Goal: Task Accomplishment & Management: Manage account settings

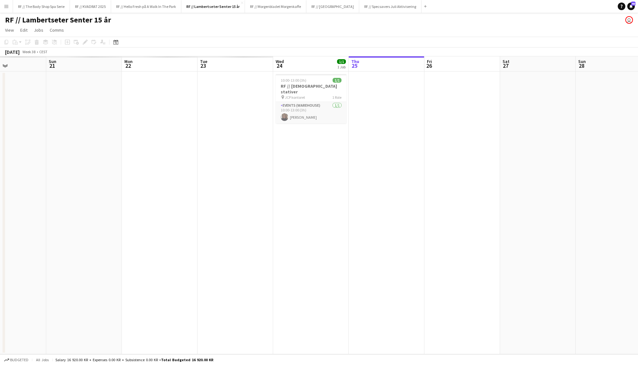
scroll to position [0, 143]
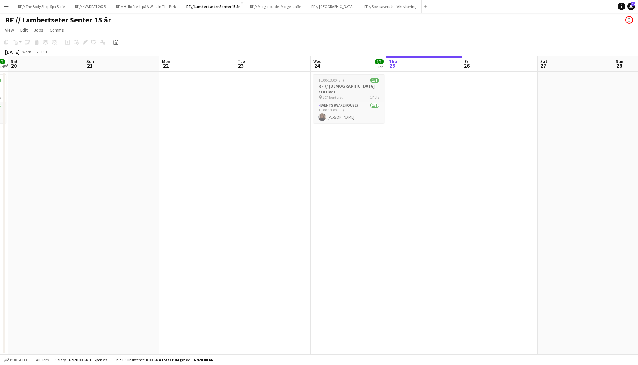
click at [341, 85] on h3 "RF // [DEMOGRAPHIC_DATA] stativer" at bounding box center [348, 88] width 71 height 11
click at [428, 94] on app-date-cell at bounding box center [424, 213] width 76 height 283
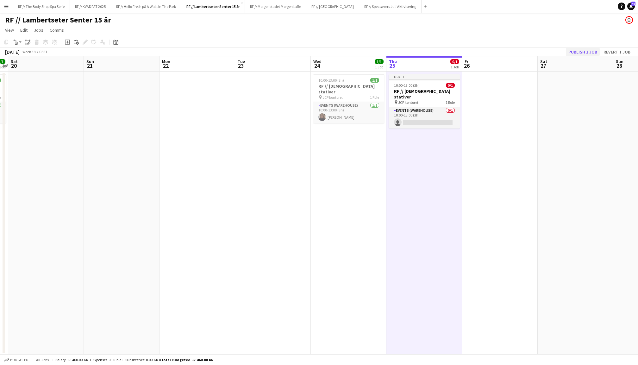
click at [578, 51] on button "Publish 1 job" at bounding box center [583, 52] width 34 height 8
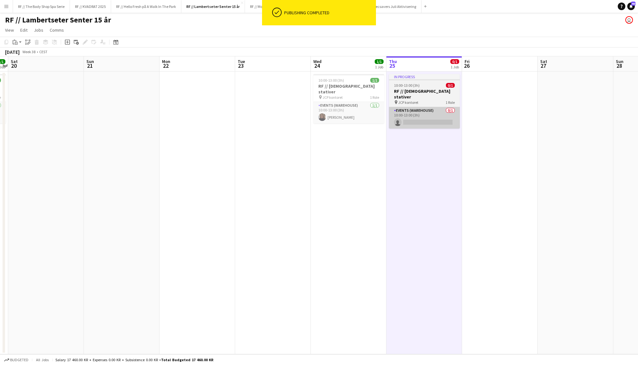
click at [422, 107] on app-card-role "Events (Warehouse) 0/1 10:00-13:00 (3h) single-neutral-actions" at bounding box center [424, 118] width 71 height 22
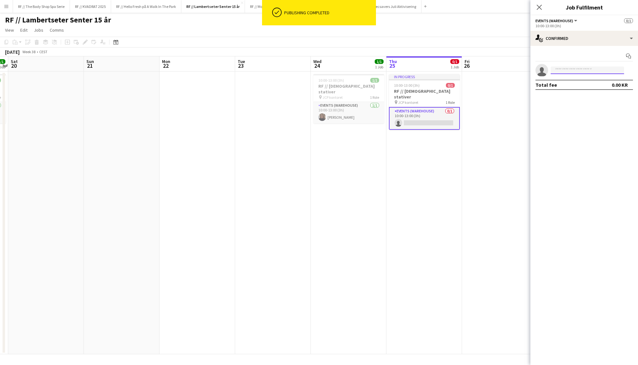
click at [575, 71] on input at bounding box center [586, 70] width 73 height 8
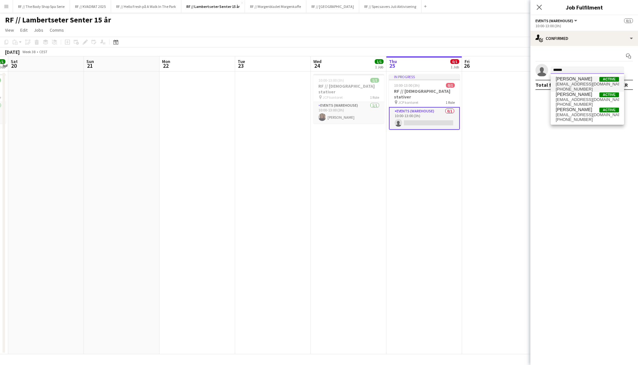
type input "******"
drag, startPoint x: 582, startPoint y: 78, endPoint x: 588, endPoint y: 150, distance: 72.3
click at [588, 150] on mat-expansion-panel "check Confirmed Start chat single-neutral-actions ****** Total fee 0.00 KR" at bounding box center [584, 205] width 108 height 319
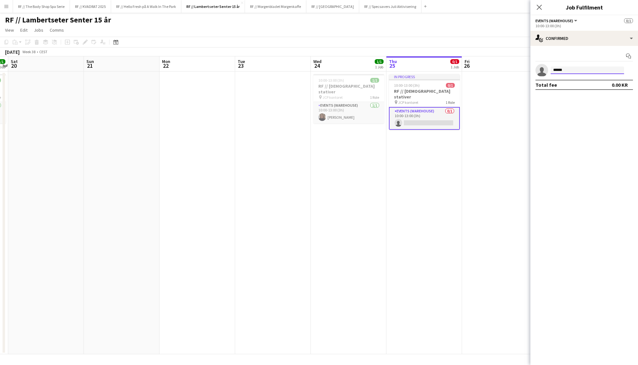
click at [569, 71] on input "******" at bounding box center [586, 70] width 73 height 8
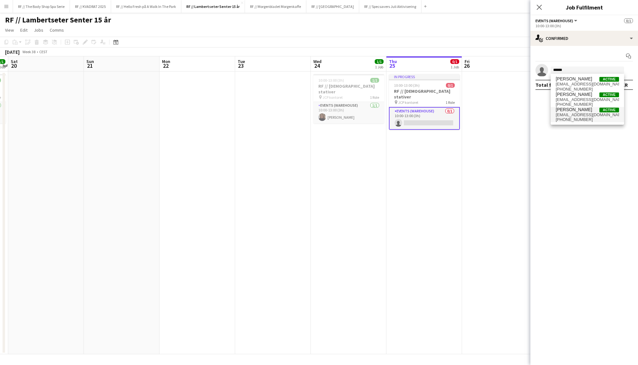
drag, startPoint x: 580, startPoint y: 75, endPoint x: 581, endPoint y: 112, distance: 36.7
click at [581, 112] on span "[PERSON_NAME]" at bounding box center [574, 109] width 36 height 5
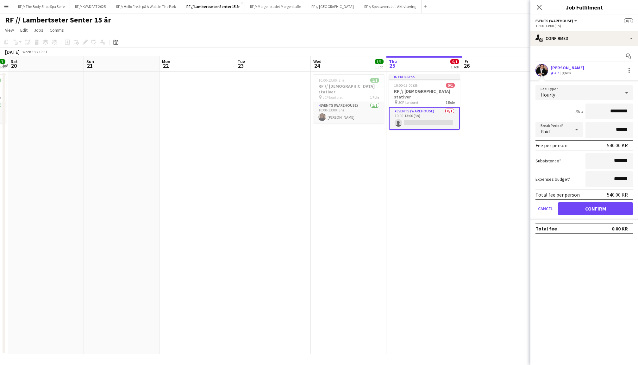
click at [596, 213] on button "Confirm" at bounding box center [595, 208] width 75 height 13
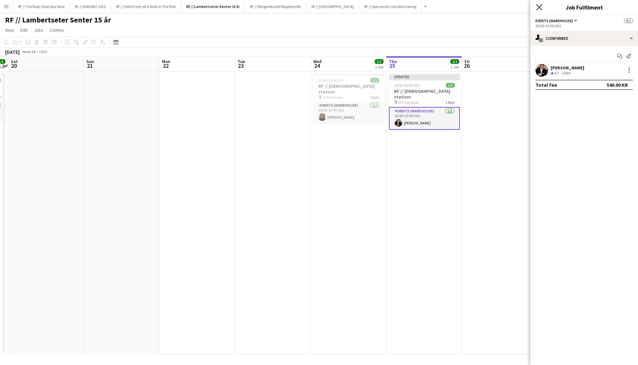
click at [537, 6] on icon "Close pop-in" at bounding box center [539, 7] width 6 height 6
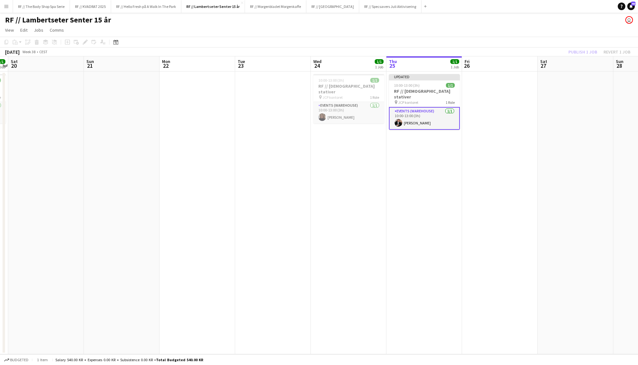
click at [588, 48] on div "Publish 1 job Revert 1 job" at bounding box center [599, 52] width 77 height 8
click at [588, 48] on button "Publish 1 job" at bounding box center [583, 52] width 34 height 8
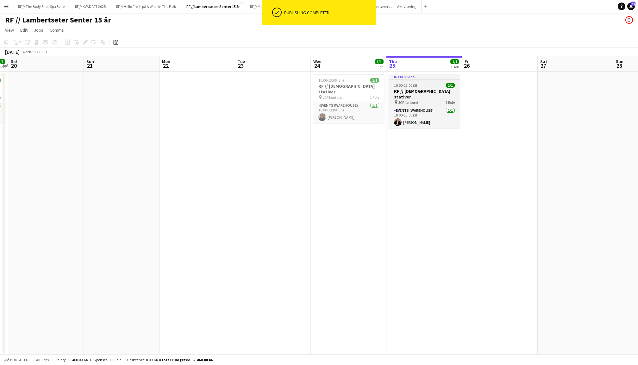
click at [416, 93] on h3 "RF // [DEMOGRAPHIC_DATA] stativer" at bounding box center [424, 93] width 71 height 11
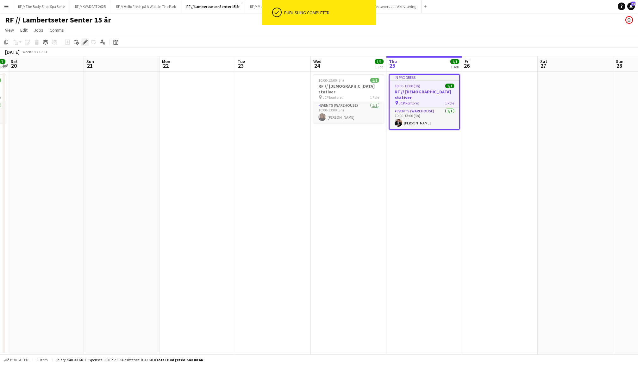
click at [84, 42] on icon "Edit" at bounding box center [85, 42] width 5 height 5
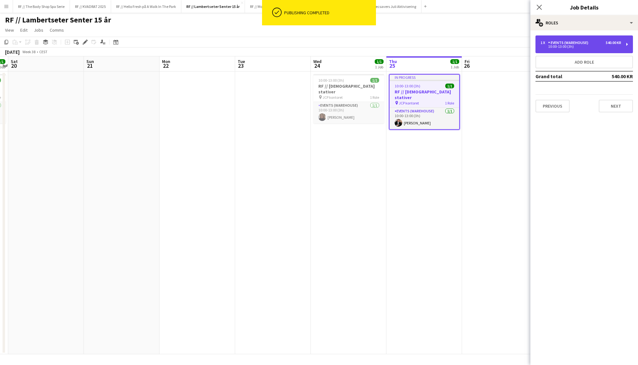
click at [572, 52] on div "1 x Events (Warehouse) 540.00 KR 10:00-13:00 (3h)" at bounding box center [583, 44] width 97 height 18
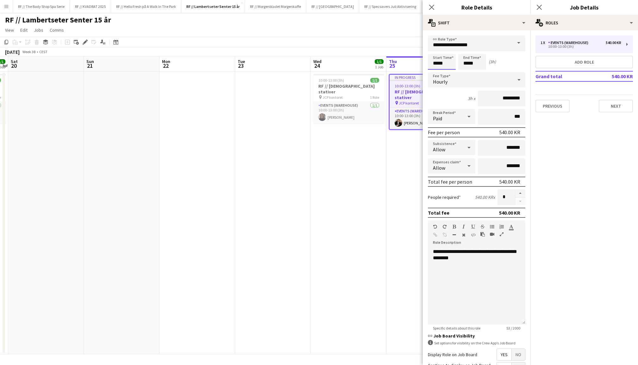
click at [433, 64] on body "Menu Boards Boards Boards All jobs Status Workforce Workforce My Workforce Recr…" at bounding box center [319, 182] width 638 height 365
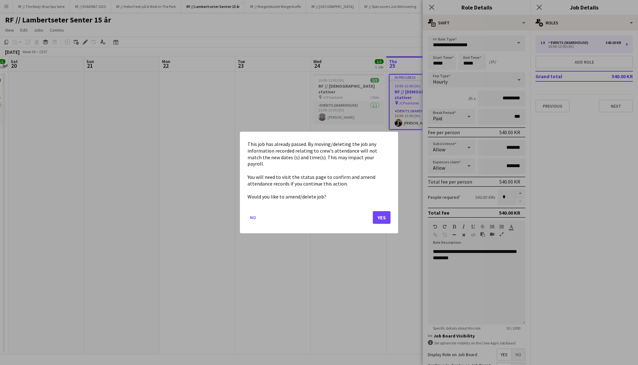
click at [381, 211] on button "Yes" at bounding box center [382, 217] width 18 height 13
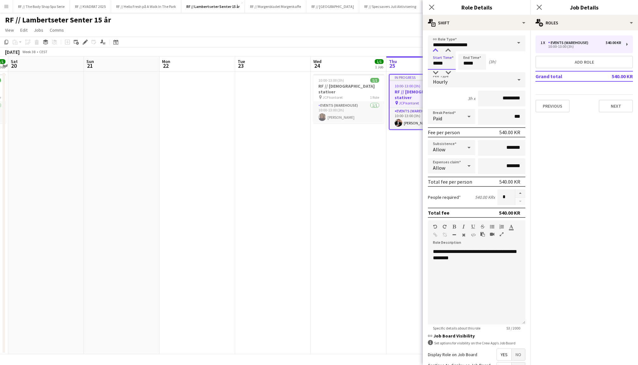
click at [434, 53] on div at bounding box center [435, 50] width 13 height 6
click at [445, 51] on div at bounding box center [448, 50] width 13 height 6
type input "*****"
click at [445, 51] on div at bounding box center [448, 50] width 13 height 6
click at [468, 63] on input "*****" at bounding box center [472, 62] width 28 height 16
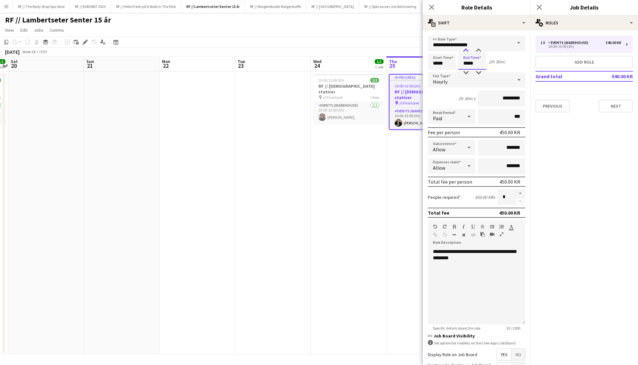
click at [466, 48] on div at bounding box center [465, 50] width 13 height 6
click at [479, 73] on div at bounding box center [478, 73] width 13 height 6
type input "*****"
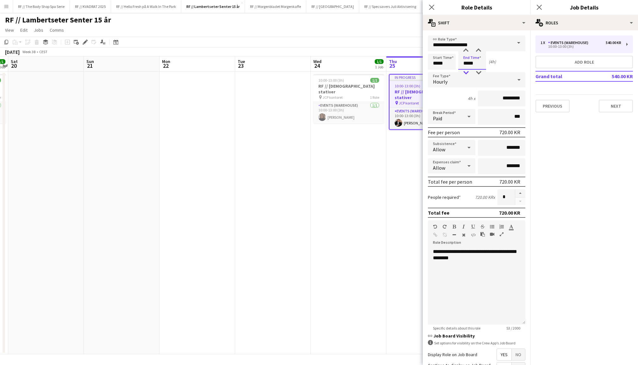
click at [466, 70] on div at bounding box center [465, 73] width 13 height 6
click at [539, 5] on icon "Close pop-in" at bounding box center [539, 7] width 6 height 6
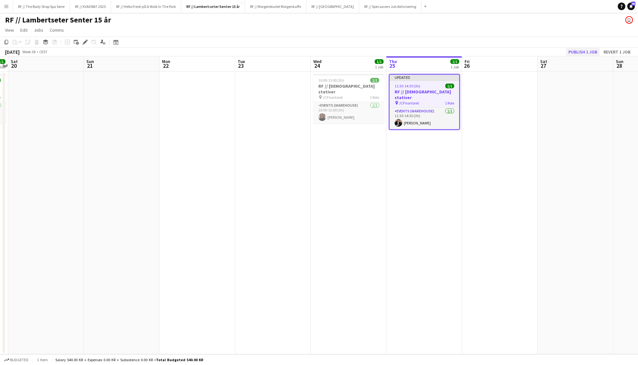
click at [584, 50] on button "Publish 1 job" at bounding box center [583, 52] width 34 height 8
